Goal: Transaction & Acquisition: Purchase product/service

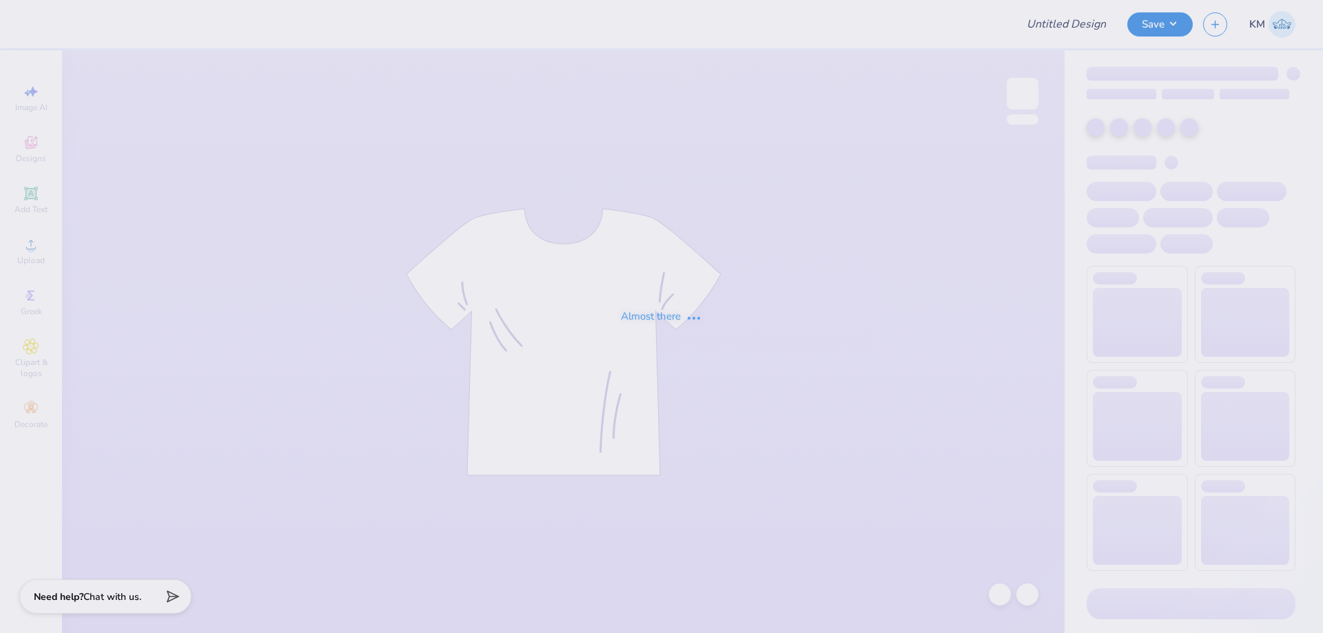
type input "Shirts for LHM!"
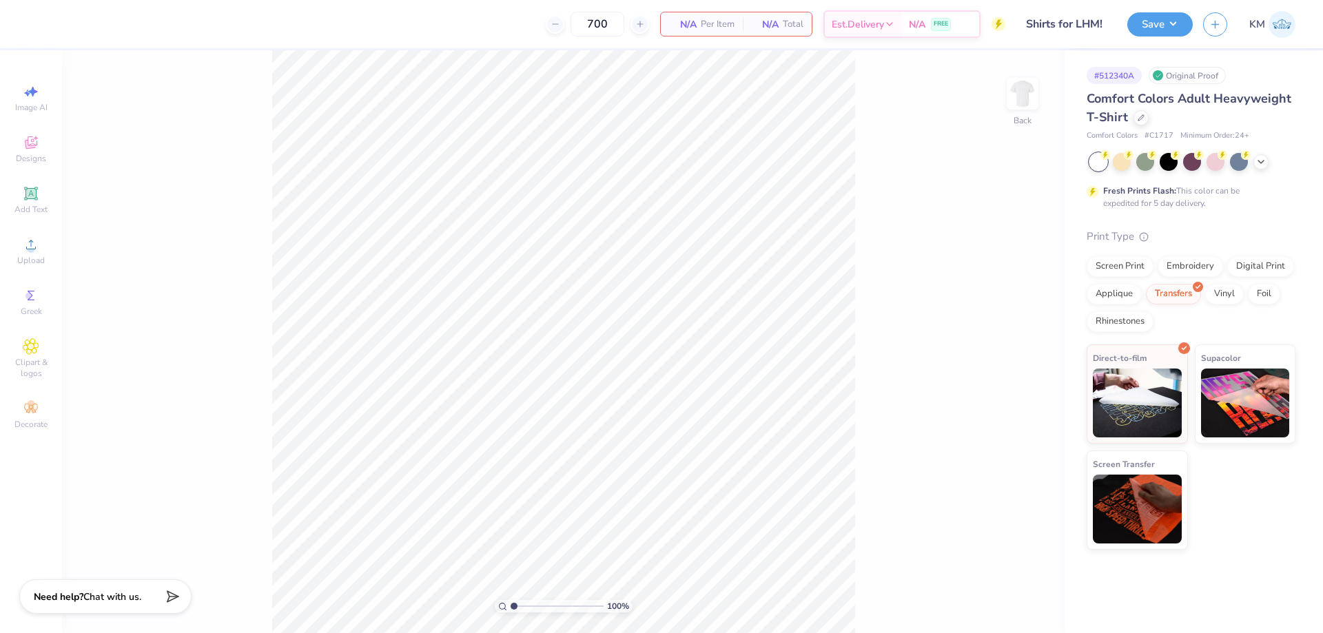
click at [928, 338] on div "100 % Back" at bounding box center [563, 341] width 1003 height 583
click at [15, 245] on div "Upload" at bounding box center [31, 251] width 48 height 41
click at [14, 250] on div "Upload" at bounding box center [31, 251] width 48 height 41
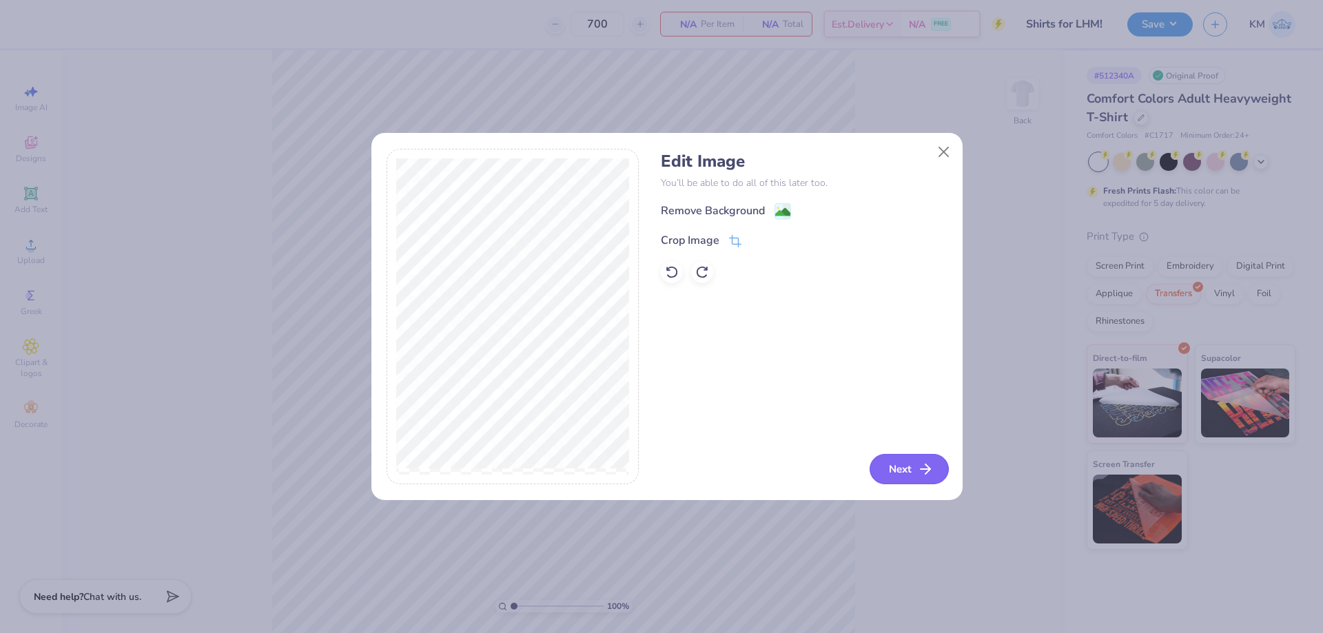
click at [910, 473] on button "Next" at bounding box center [909, 469] width 79 height 30
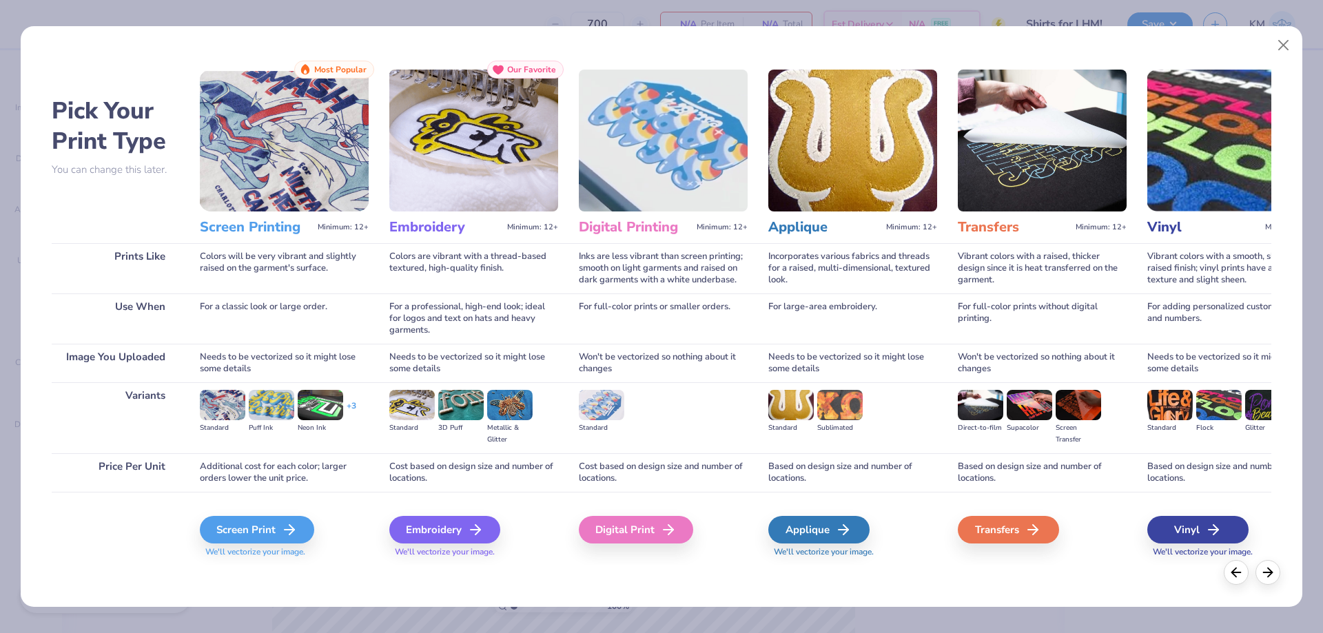
click at [717, 187] on img at bounding box center [663, 141] width 169 height 142
click at [651, 532] on div "Digital Print" at bounding box center [638, 530] width 114 height 28
